Goal: Entertainment & Leisure: Consume media (video, audio)

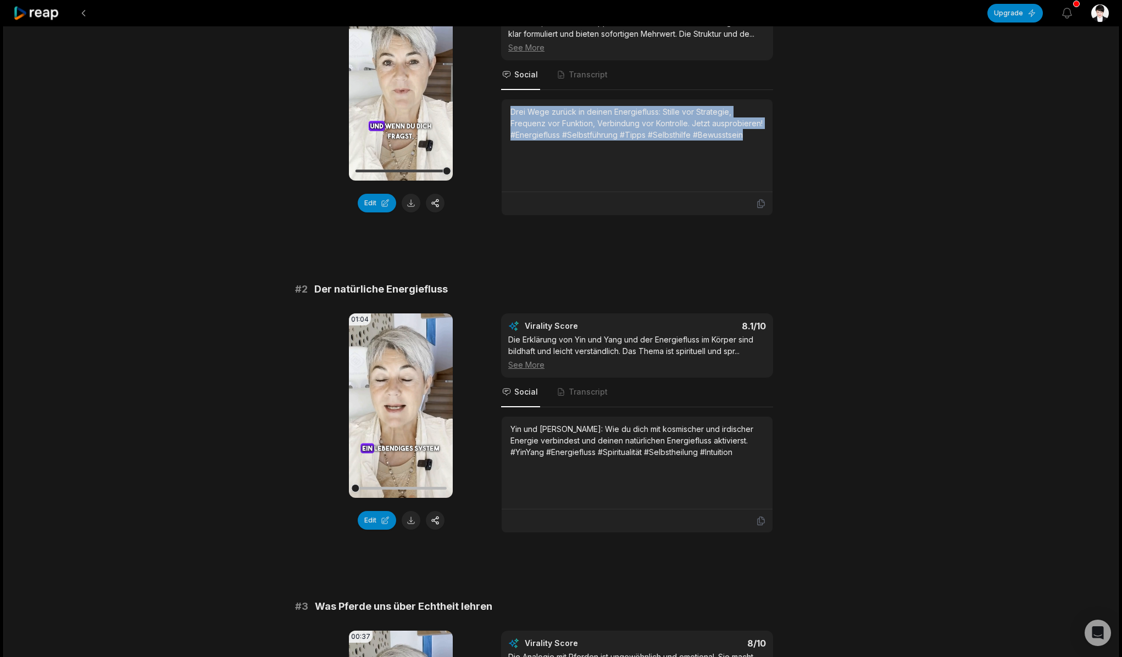
scroll to position [169, 0]
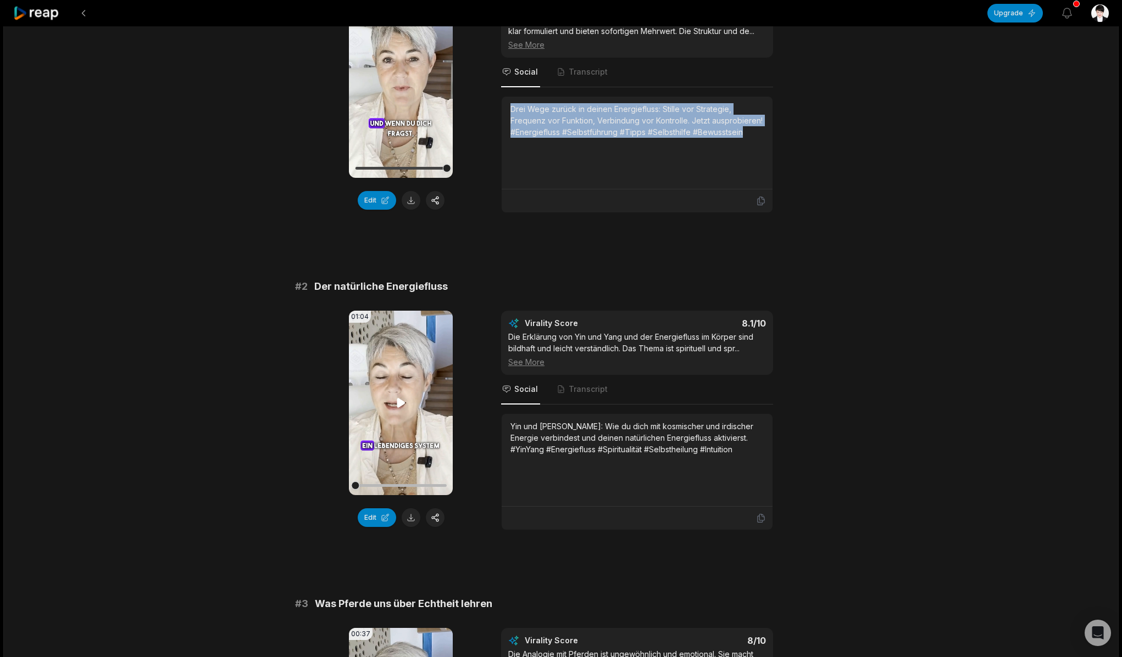
click at [397, 403] on icon at bounding box center [401, 402] width 8 height 9
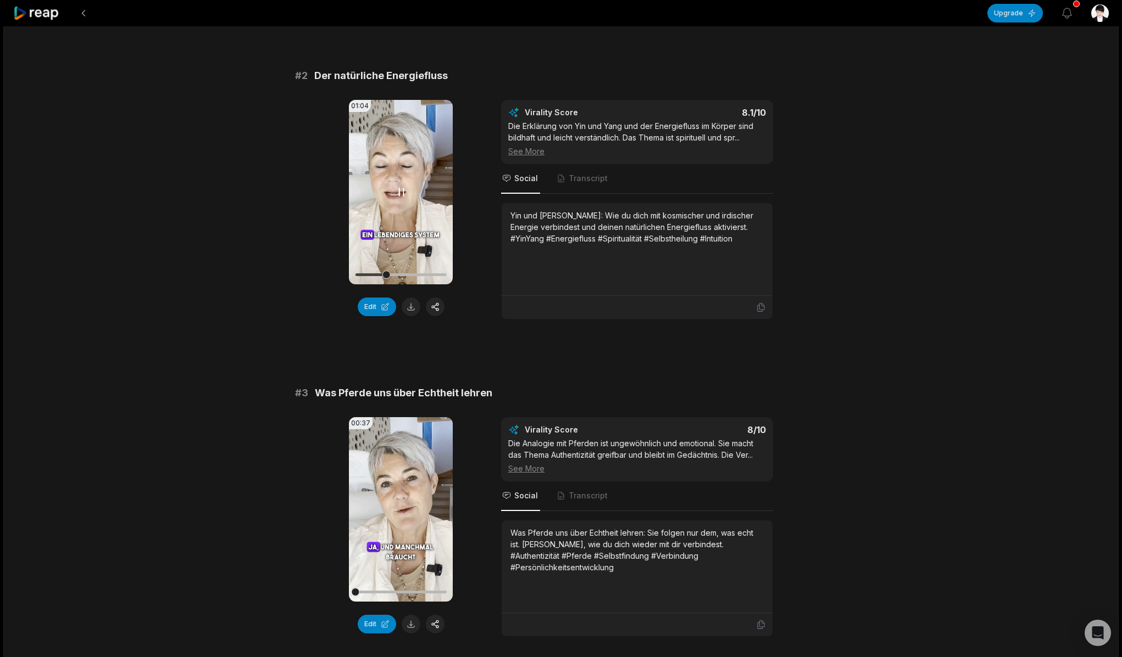
scroll to position [405, 0]
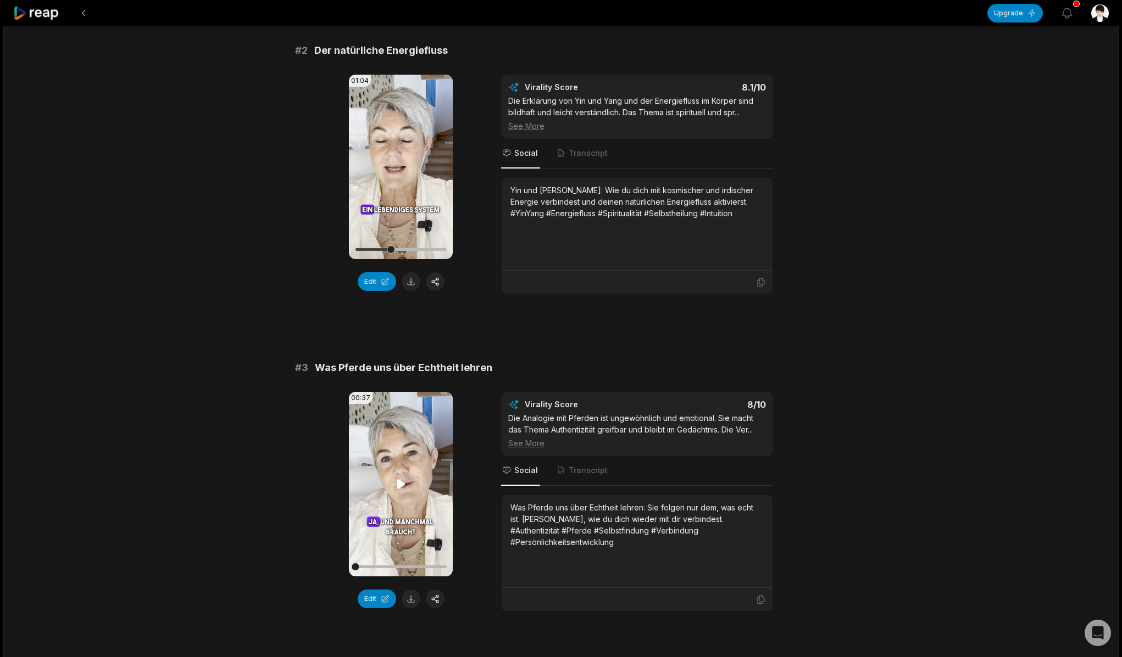
drag, startPoint x: 400, startPoint y: 487, endPoint x: 404, endPoint y: 476, distance: 11.6
click at [404, 476] on div "00:37 Your browser does not support mp4 format." at bounding box center [401, 484] width 104 height 185
click at [400, 480] on icon at bounding box center [400, 484] width 13 height 13
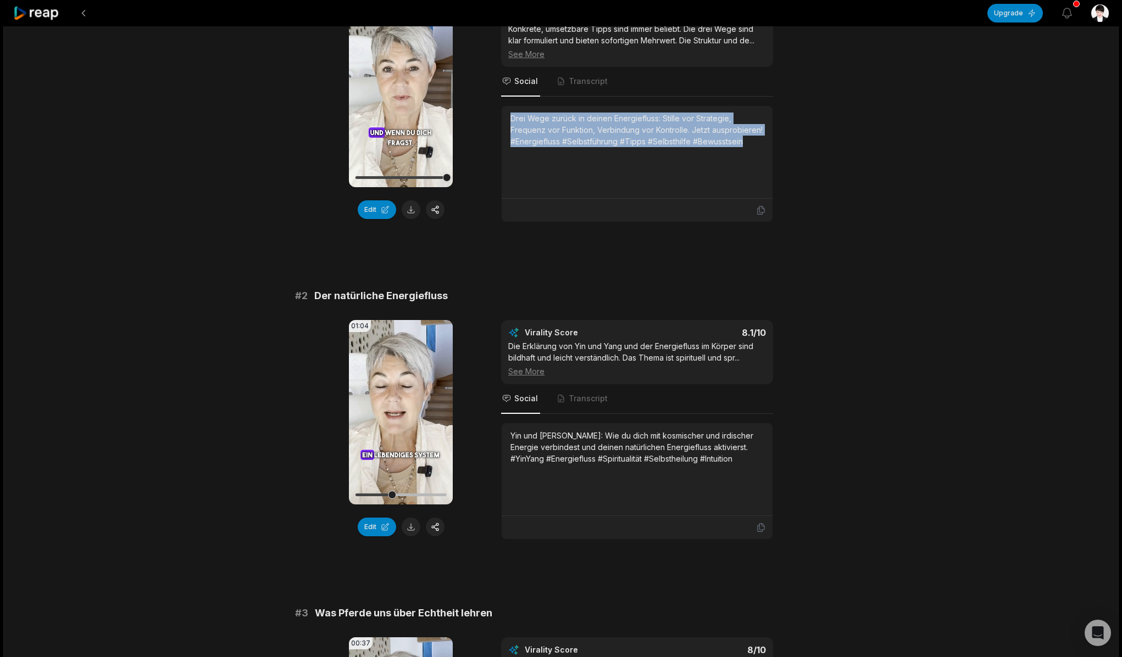
scroll to position [0, 0]
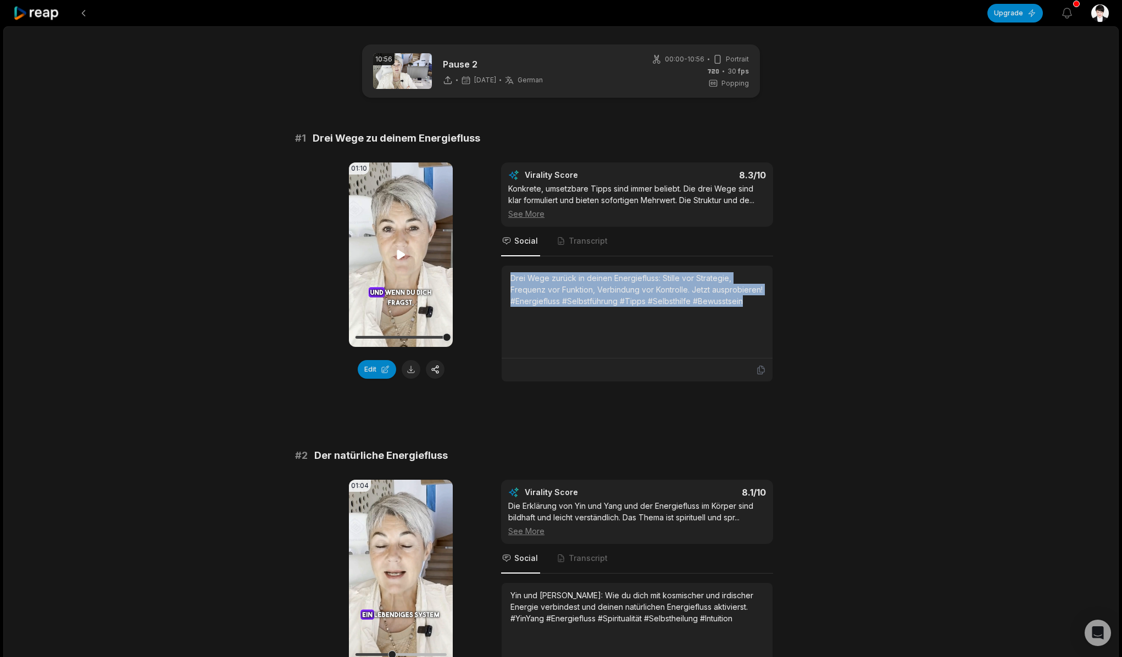
click at [399, 254] on icon at bounding box center [401, 254] width 8 height 9
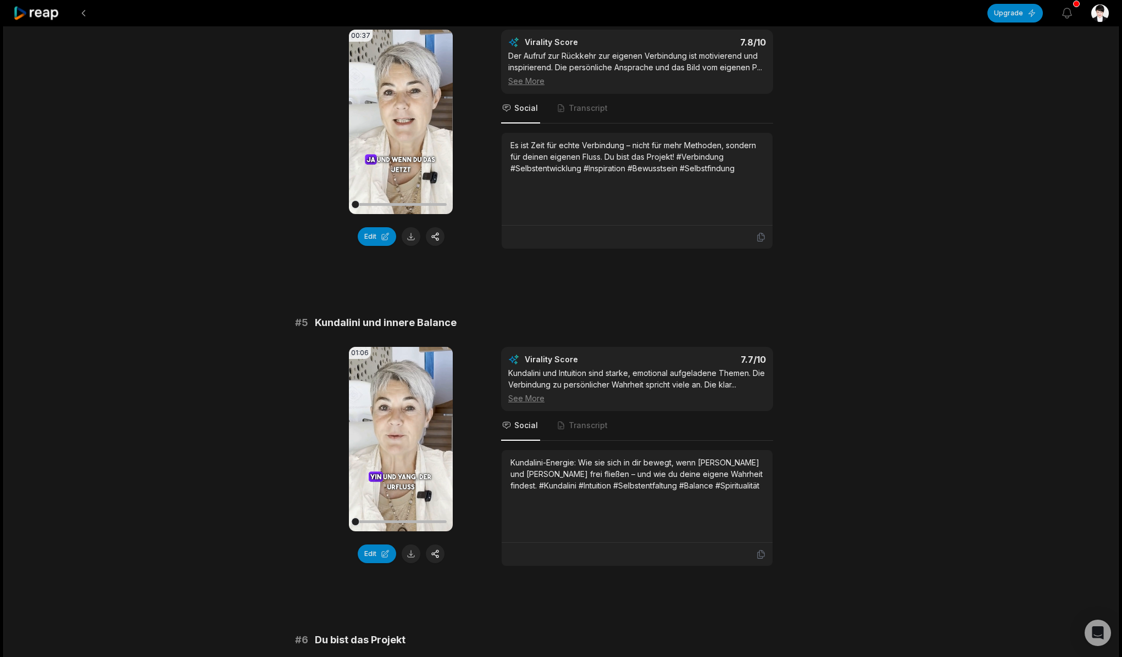
scroll to position [1121, 0]
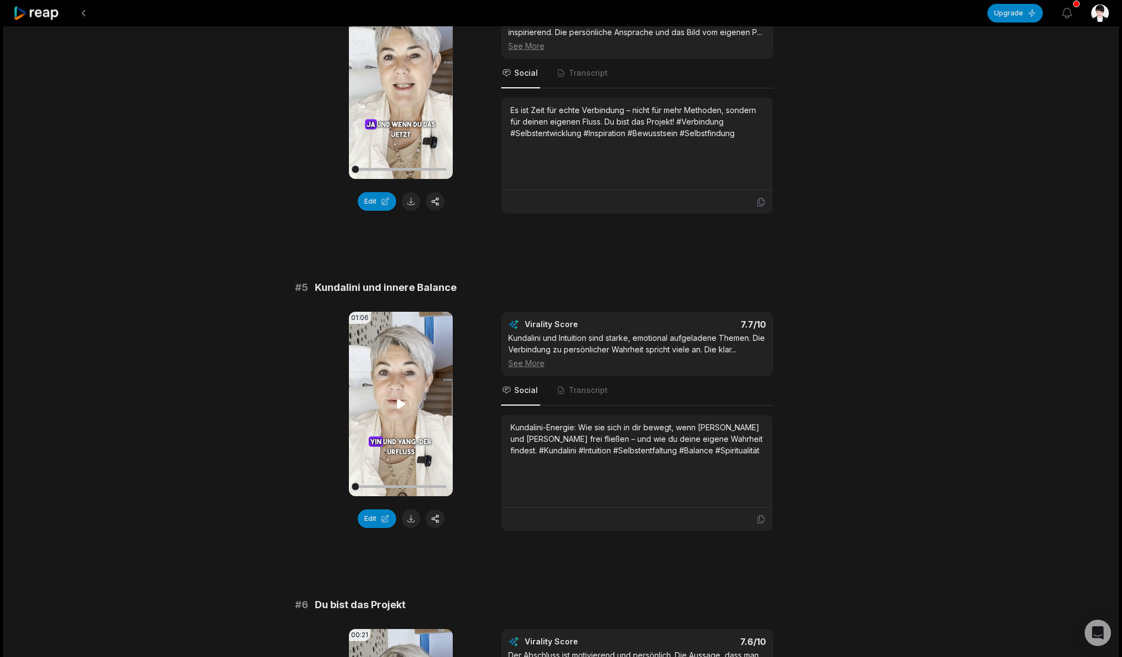
click at [396, 403] on icon at bounding box center [400, 404] width 13 height 13
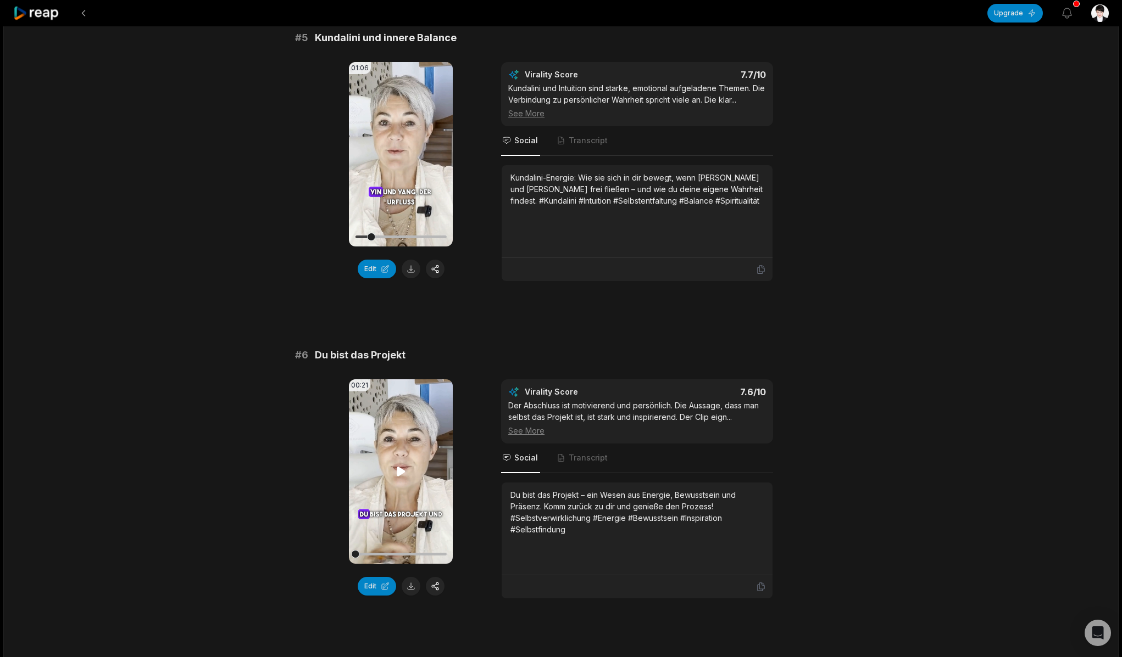
scroll to position [1376, 0]
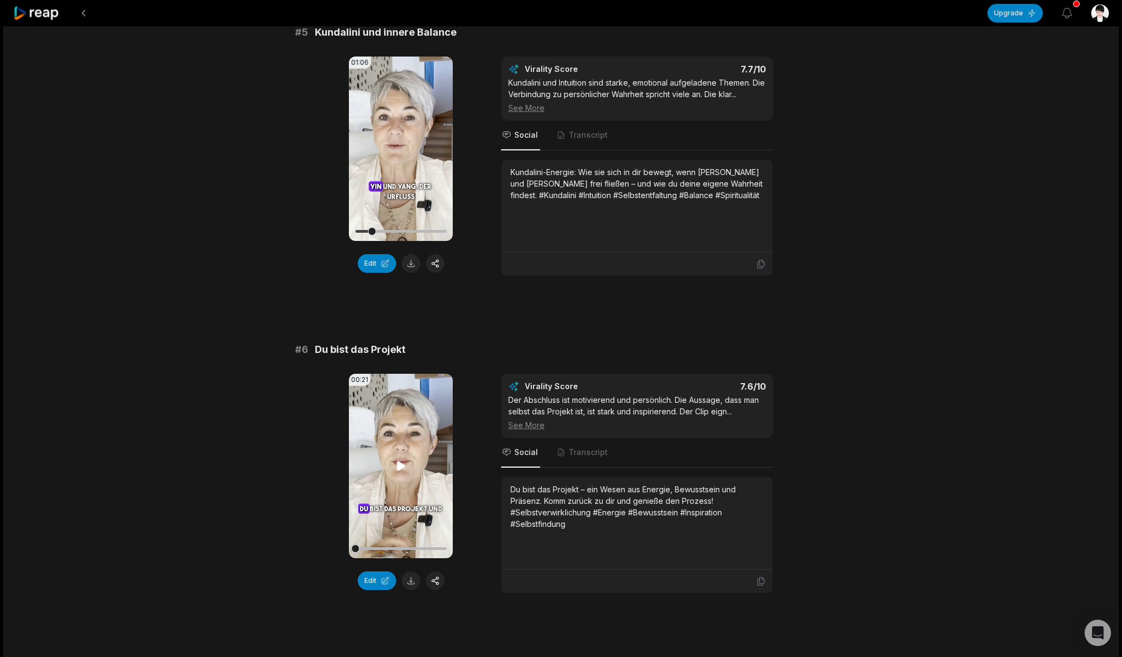
click at [397, 465] on icon at bounding box center [401, 465] width 8 height 9
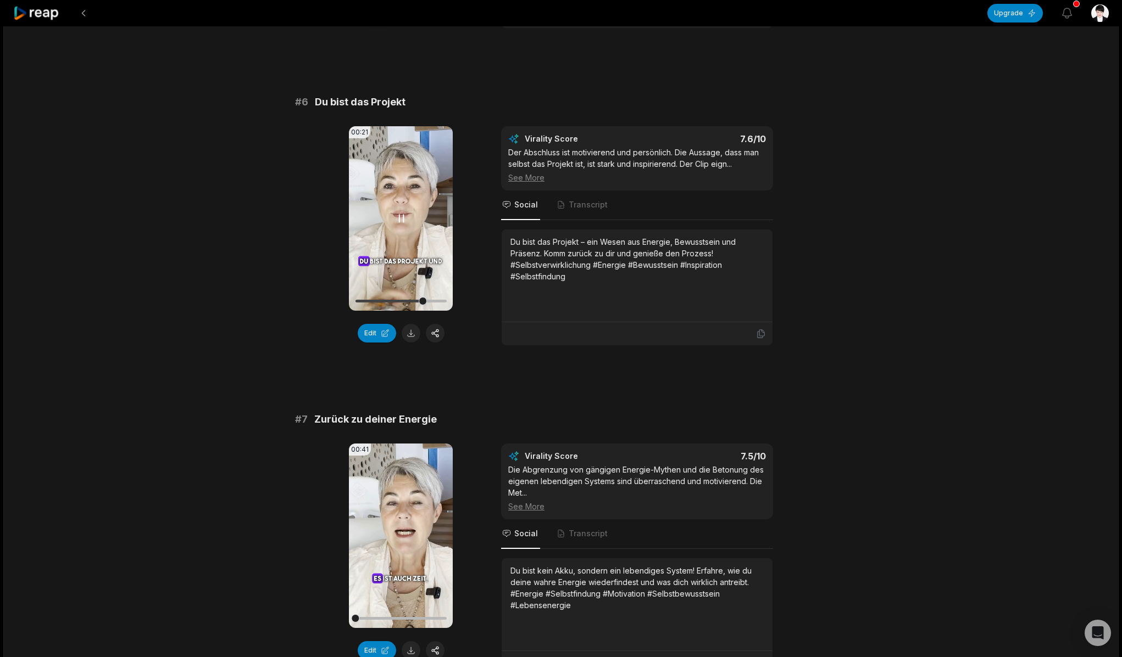
scroll to position [1681, 0]
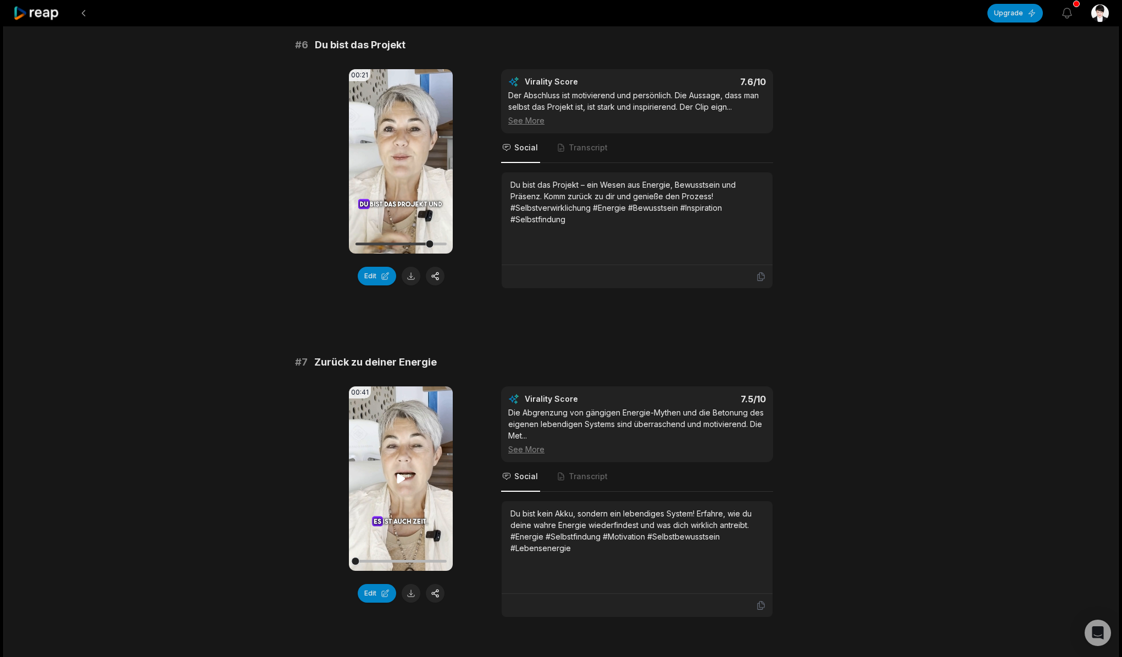
click at [399, 476] on icon at bounding box center [401, 478] width 8 height 9
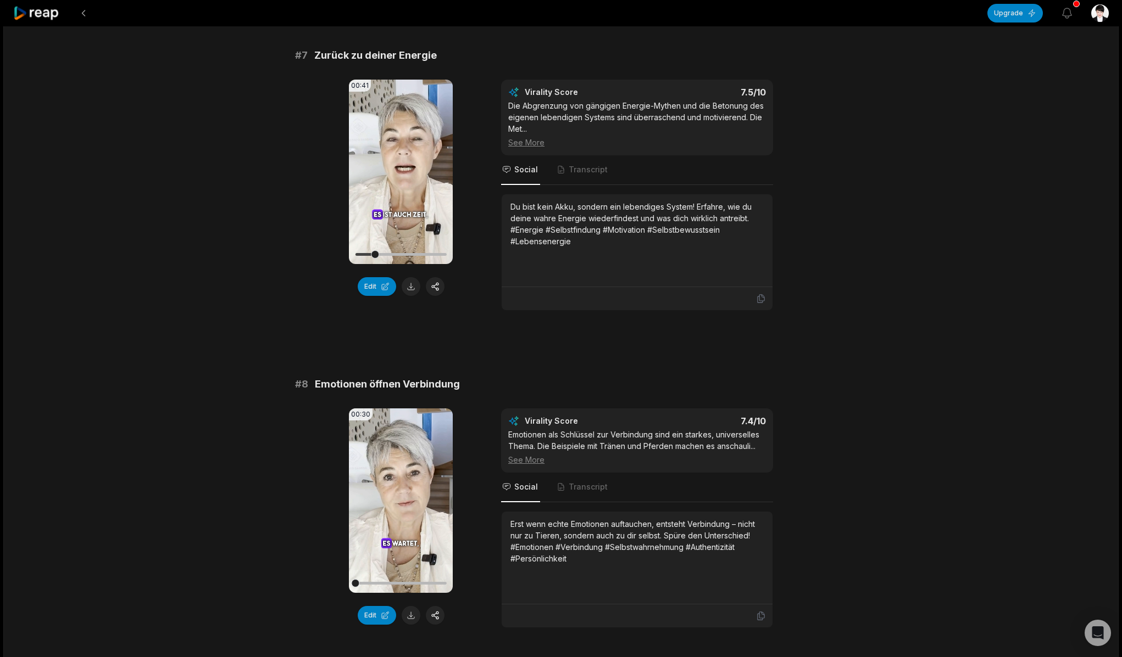
scroll to position [2029, 0]
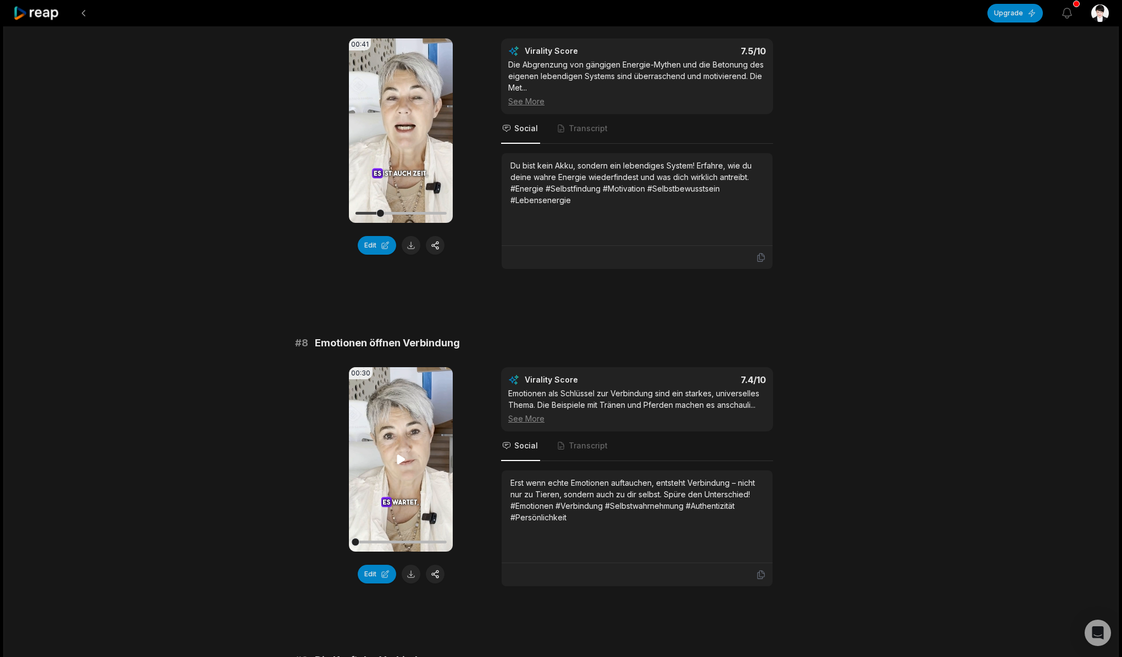
click at [401, 455] on icon at bounding box center [400, 459] width 13 height 13
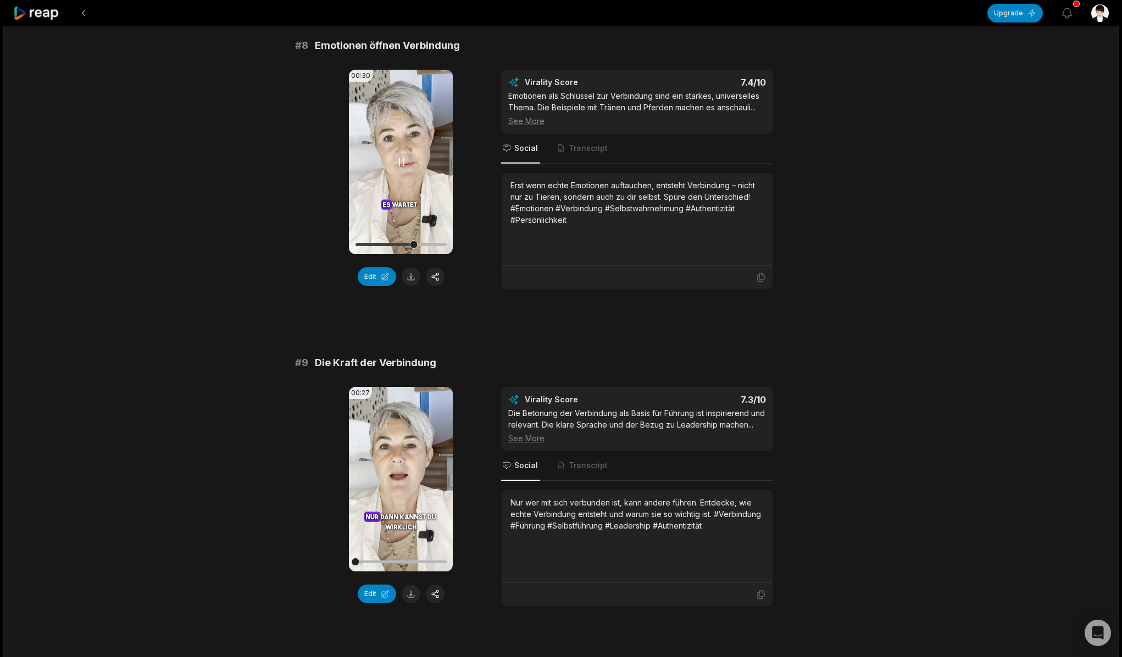
scroll to position [2327, 0]
click at [398, 477] on icon at bounding box center [401, 478] width 8 height 9
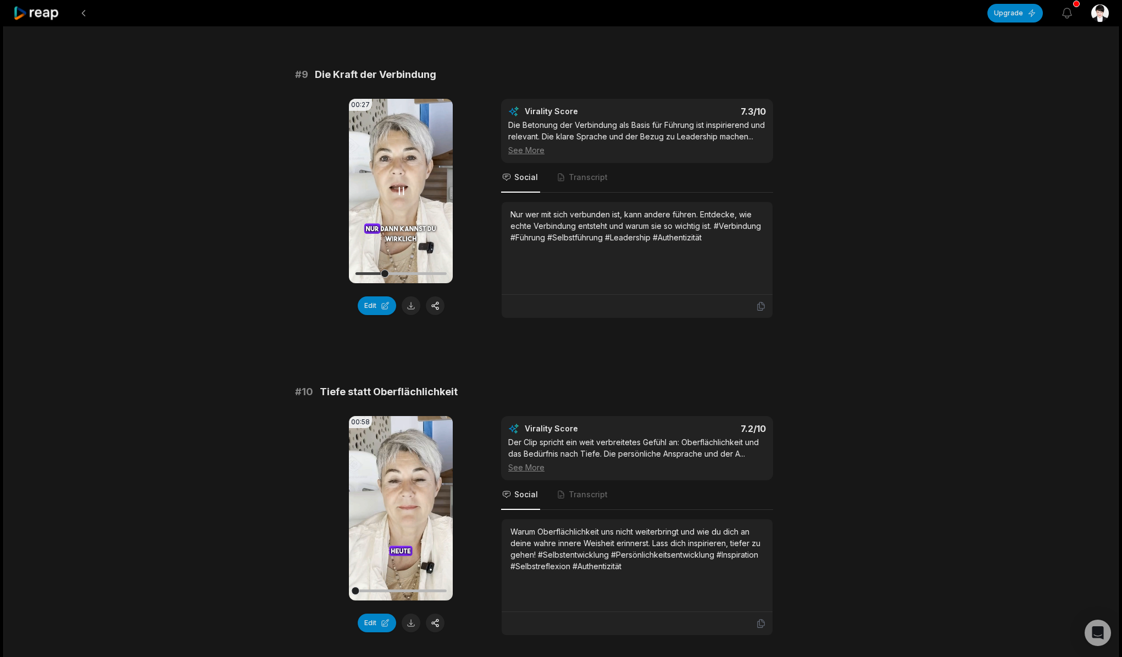
scroll to position [2617, 0]
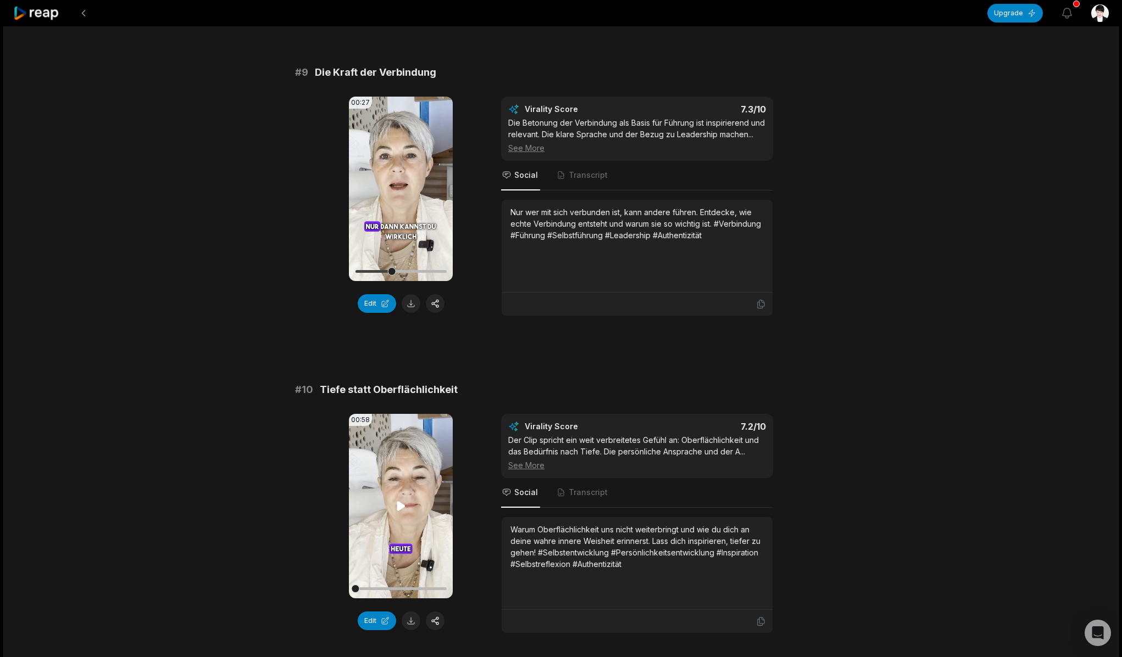
click at [399, 506] on icon at bounding box center [401, 505] width 8 height 9
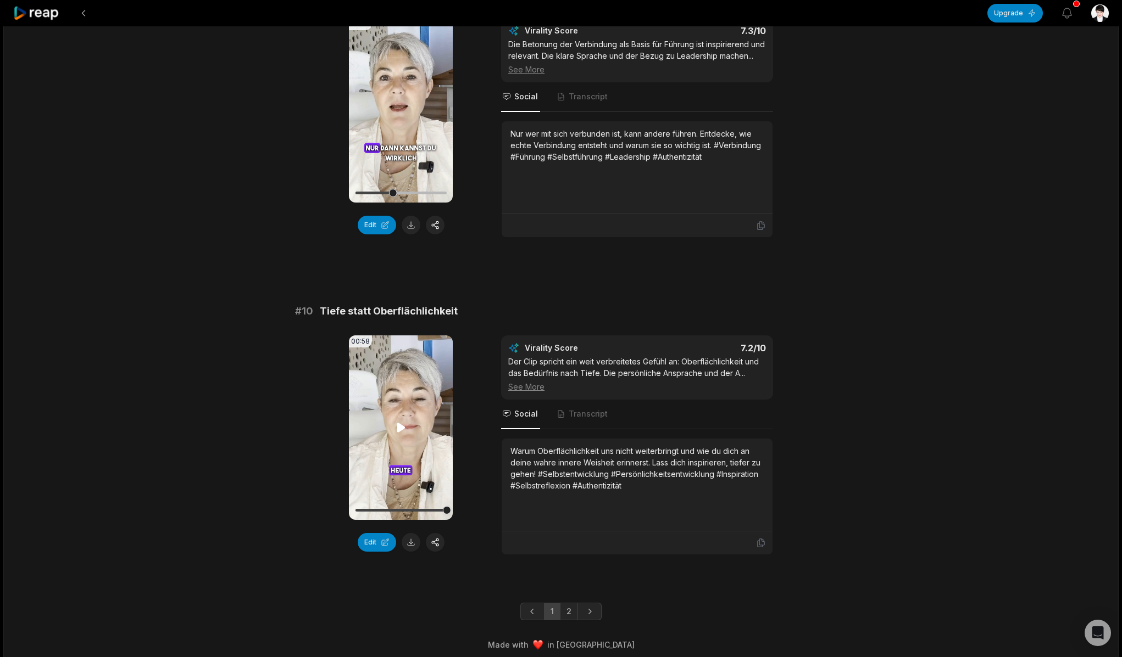
scroll to position [2703, 0]
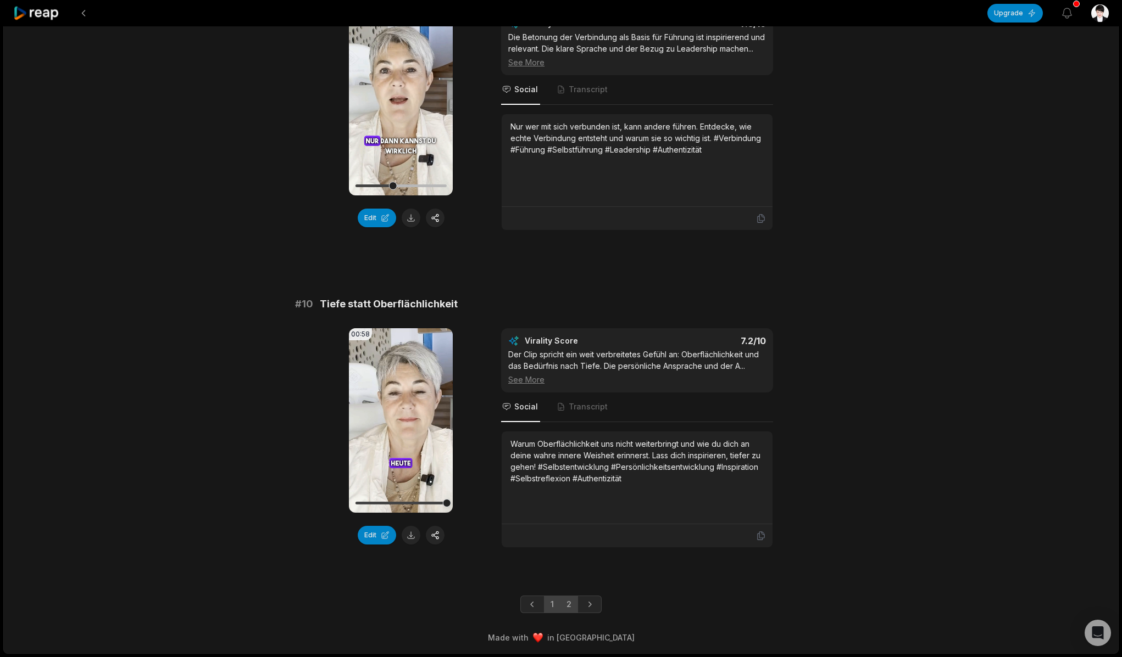
click at [567, 606] on link "2" at bounding box center [569, 605] width 18 height 18
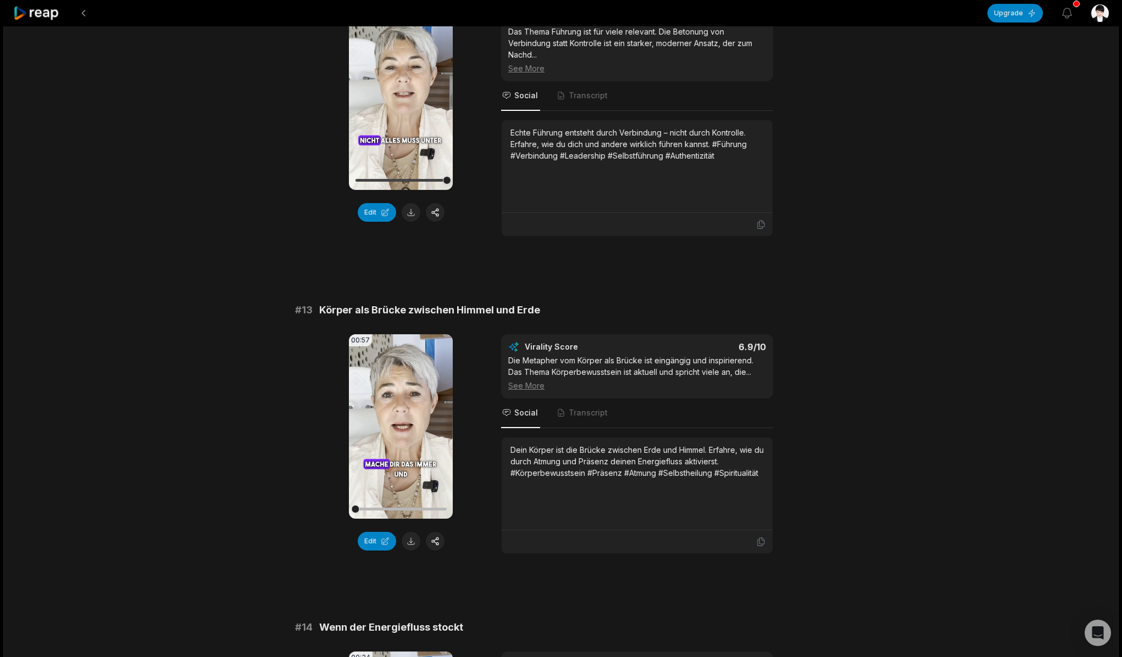
scroll to position [484, 0]
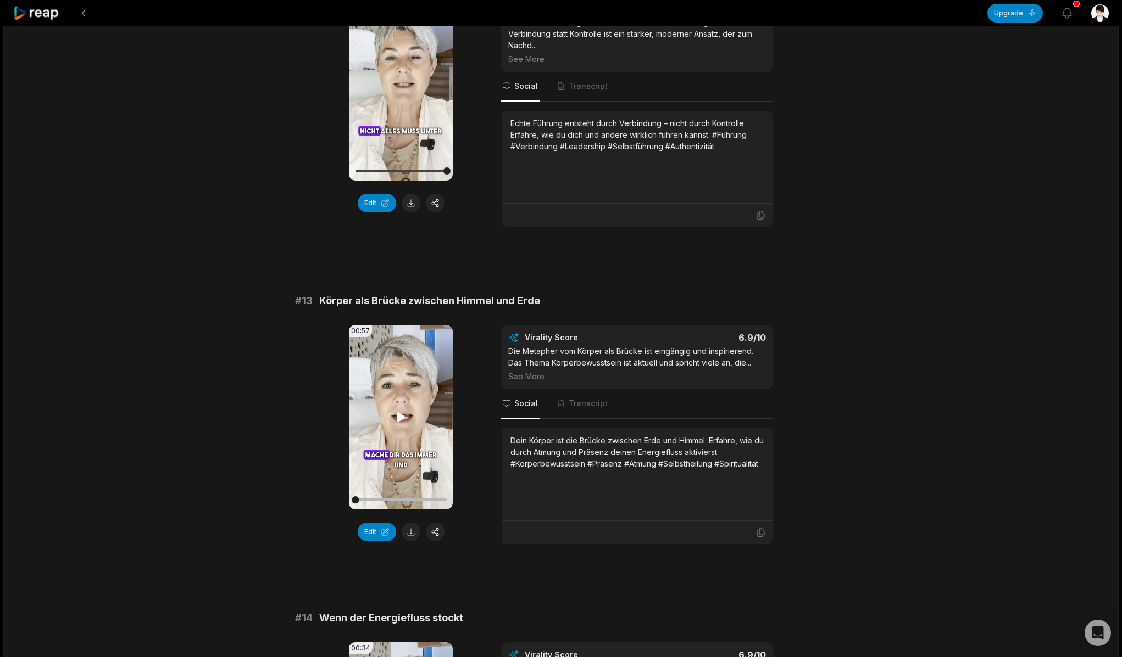
click at [400, 417] on icon at bounding box center [401, 417] width 8 height 9
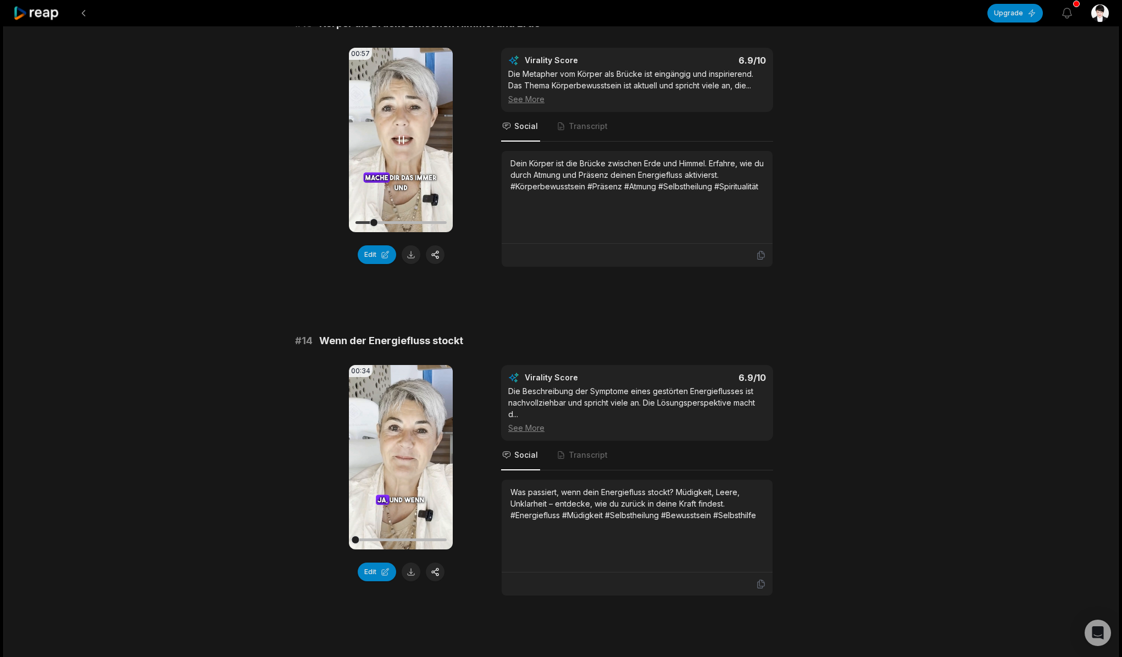
scroll to position [763, 0]
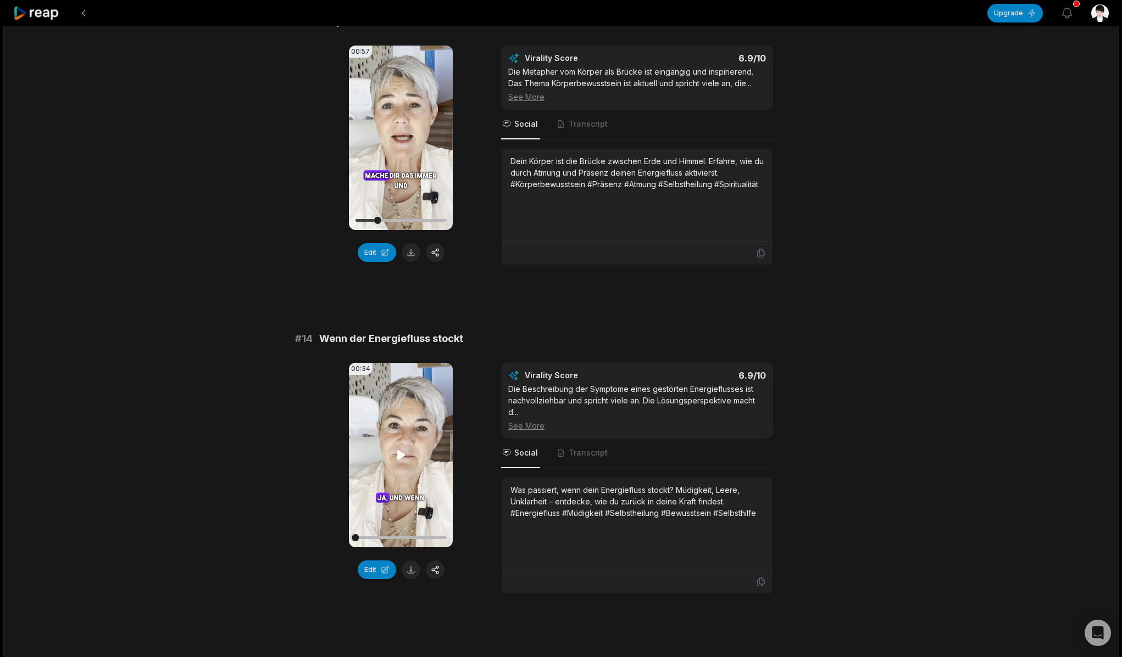
drag, startPoint x: 402, startPoint y: 453, endPoint x: 398, endPoint y: 447, distance: 6.4
click at [402, 453] on icon at bounding box center [400, 455] width 13 height 13
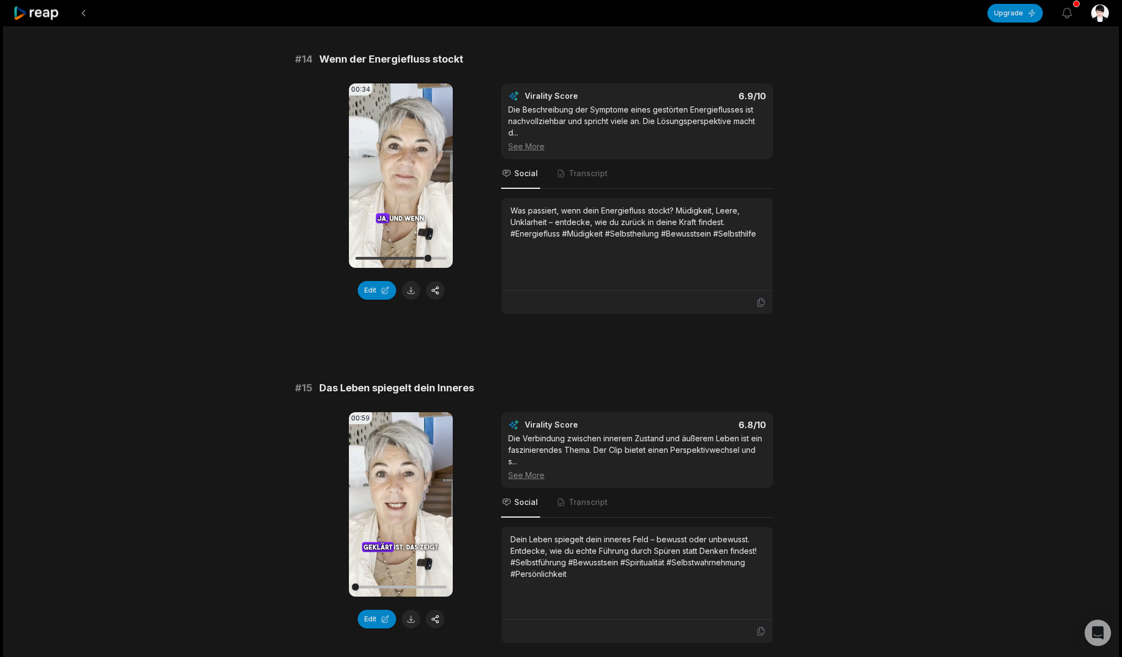
scroll to position [1011, 0]
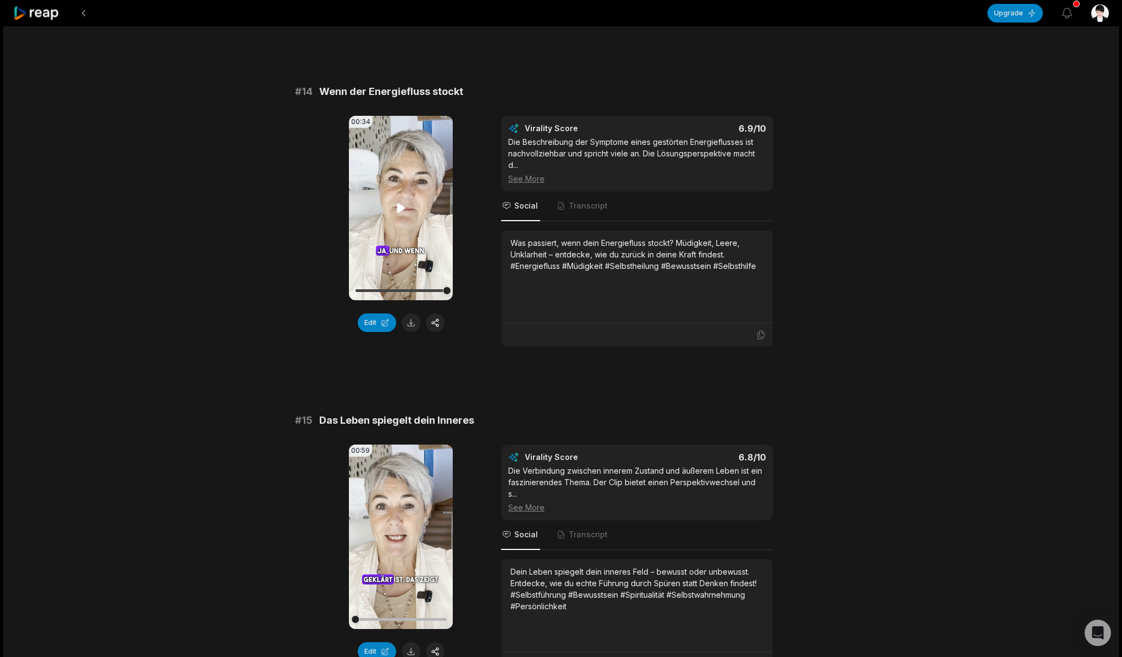
click at [399, 209] on icon at bounding box center [401, 207] width 8 height 9
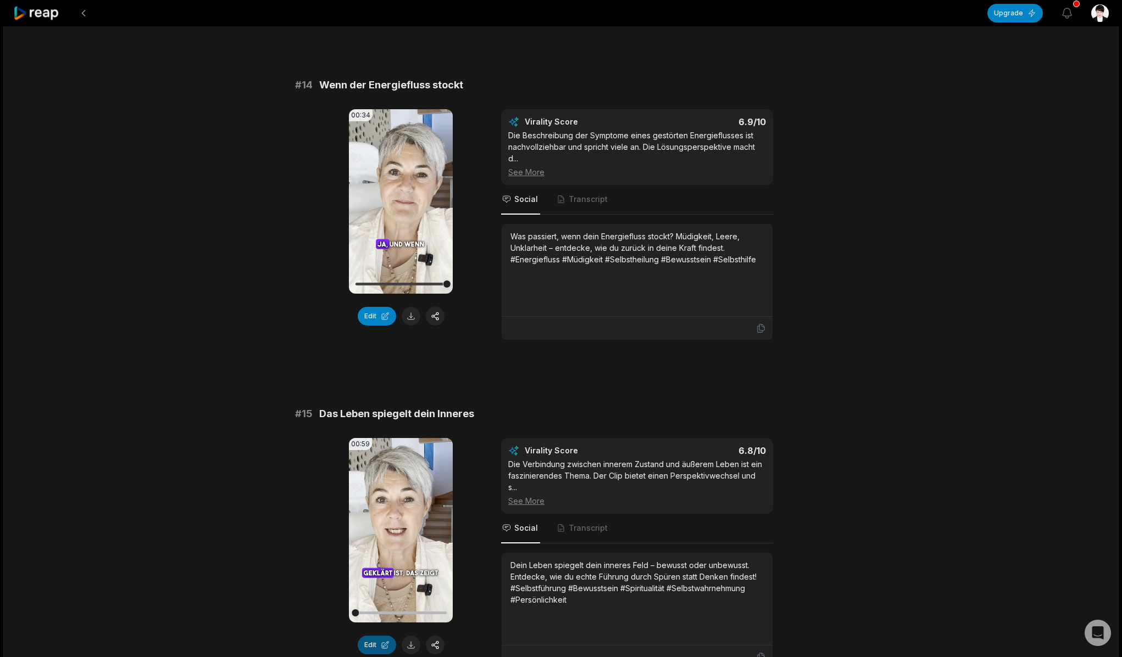
scroll to position [1017, 0]
